Goal: Information Seeking & Learning: Learn about a topic

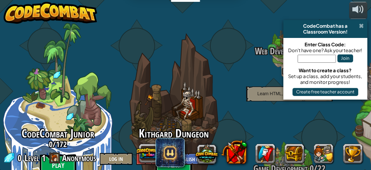
click at [362, 25] on span at bounding box center [361, 26] width 5 height 6
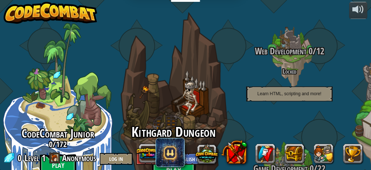
click at [174, 157] on btn "Play" at bounding box center [174, 170] width 44 height 26
